Goal: Task Accomplishment & Management: Manage account settings

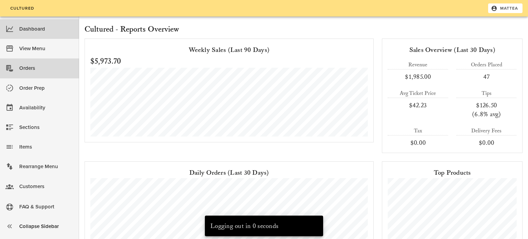
click at [31, 67] on div "Orders" at bounding box center [46, 68] width 54 height 11
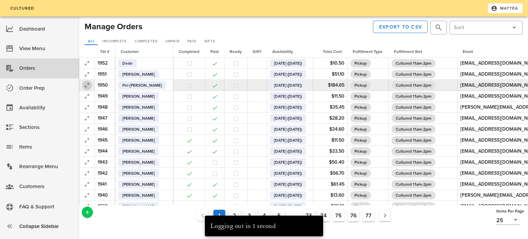
click at [87, 85] on icon "button" at bounding box center [87, 85] width 8 height 8
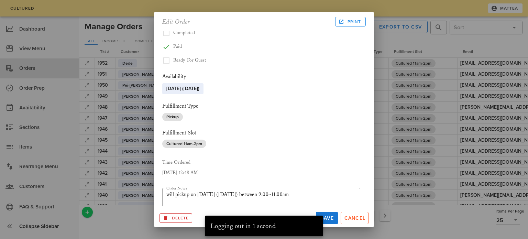
scroll to position [251, 0]
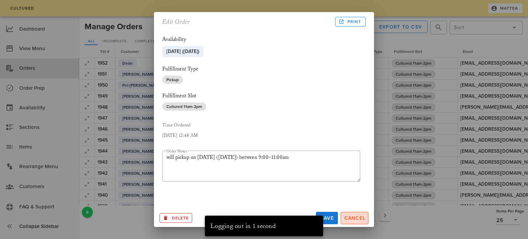
click at [351, 219] on span "Cancel" at bounding box center [354, 218] width 22 height 6
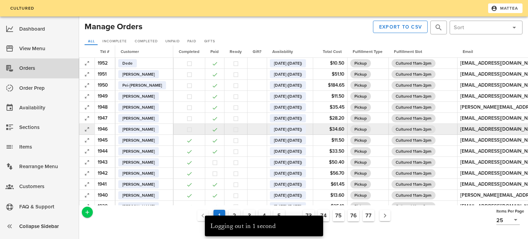
scroll to position [0, 2]
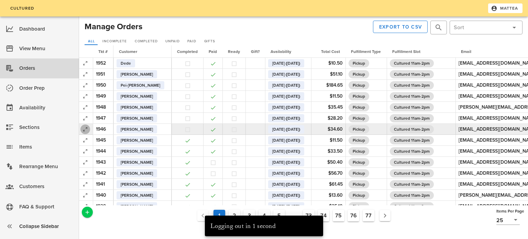
click at [84, 129] on icon "button" at bounding box center [85, 129] width 8 height 8
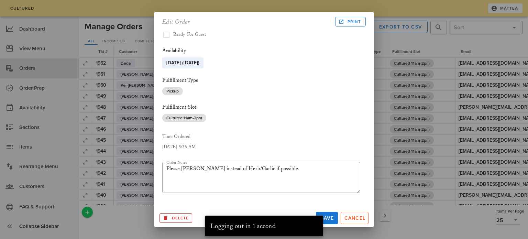
scroll to position [194, 0]
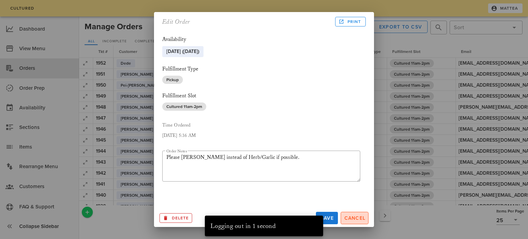
click at [359, 219] on span "Cancel" at bounding box center [354, 218] width 22 height 6
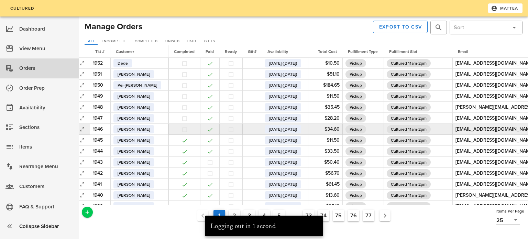
scroll to position [0, 0]
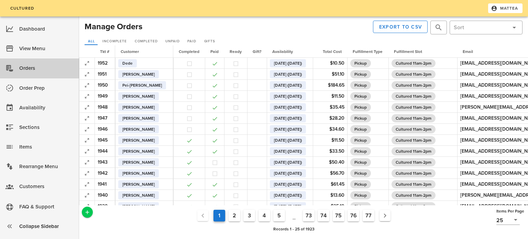
click at [20, 74] on div "Orders" at bounding box center [46, 68] width 54 height 17
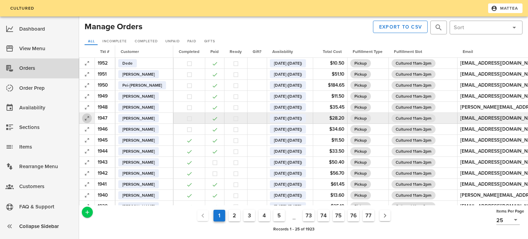
click at [88, 117] on icon "button" at bounding box center [87, 118] width 8 height 8
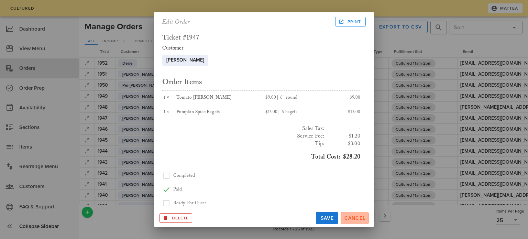
click at [356, 216] on span "Cancel" at bounding box center [354, 218] width 22 height 6
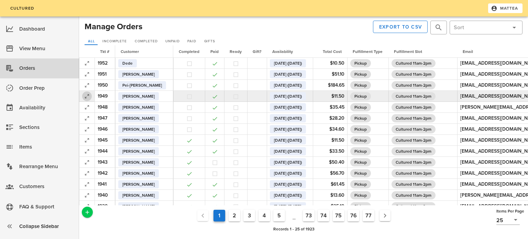
click at [85, 93] on icon "button" at bounding box center [87, 96] width 8 height 8
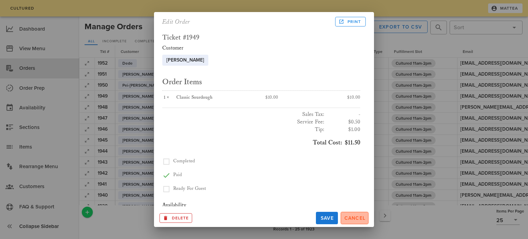
click at [356, 220] on span "Cancel" at bounding box center [354, 218] width 22 height 6
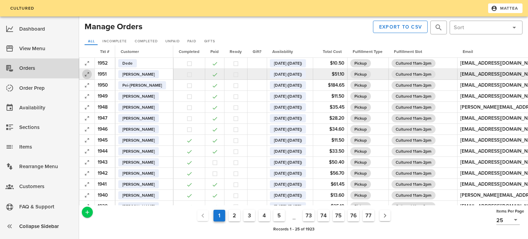
click at [84, 75] on icon "button" at bounding box center [87, 74] width 8 height 8
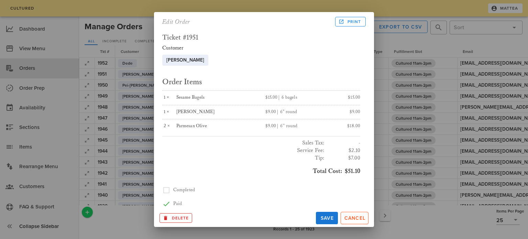
scroll to position [4, 0]
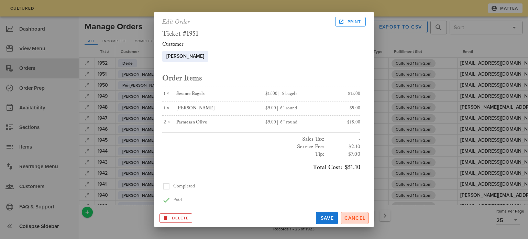
click at [358, 218] on span "Cancel" at bounding box center [354, 218] width 22 height 6
